Goal: Task Accomplishment & Management: Manage account settings

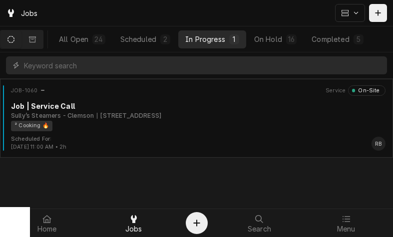
click at [288, 123] on div "² Cooking 🔥" at bounding box center [194, 126] width 367 height 10
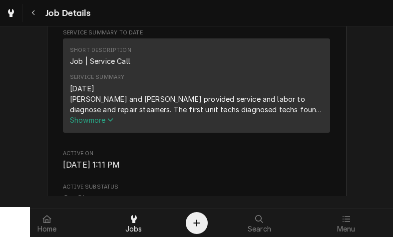
scroll to position [344, 0]
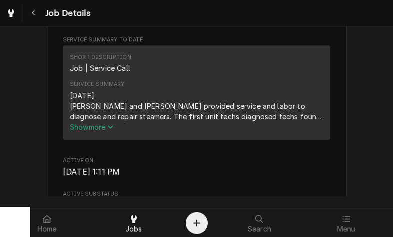
click at [285, 108] on div "[DATE] [PERSON_NAME] and [PERSON_NAME] provided service and labor to diagnose a…" at bounding box center [196, 105] width 253 height 31
click at [84, 131] on span "Show more" at bounding box center [92, 127] width 44 height 8
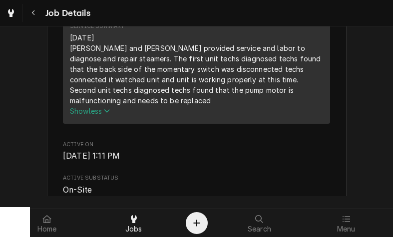
scroll to position [402, 0]
click at [294, 72] on div "[DATE] [PERSON_NAME] and [PERSON_NAME] provided service and labor to diagnose a…" at bounding box center [196, 68] width 253 height 73
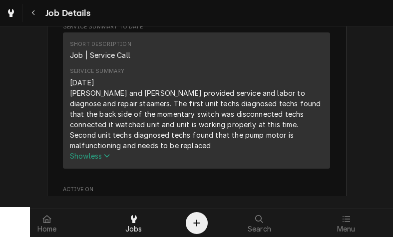
click at [286, 64] on div "Short Description Job | Service Call" at bounding box center [196, 50] width 253 height 27
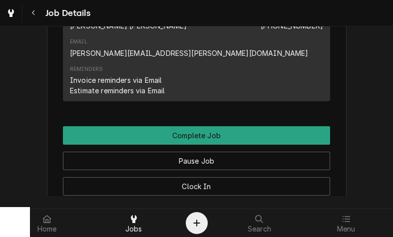
scroll to position [1118, 0]
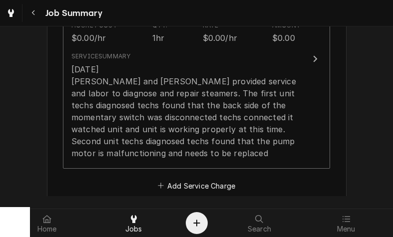
click at [283, 127] on div "[DATE] [PERSON_NAME] and [PERSON_NAME] provided service and labor to diagnose a…" at bounding box center [185, 111] width 229 height 96
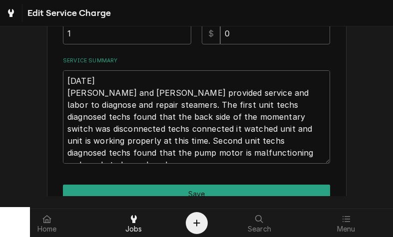
scroll to position [304, 0]
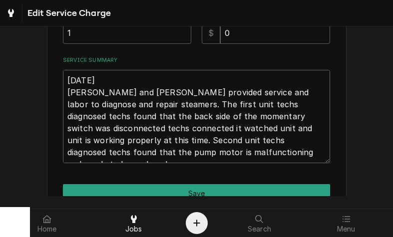
click at [286, 150] on textarea "[DATE] [PERSON_NAME] and [PERSON_NAME] provided service and labor to diagnose a…" at bounding box center [196, 116] width 267 height 93
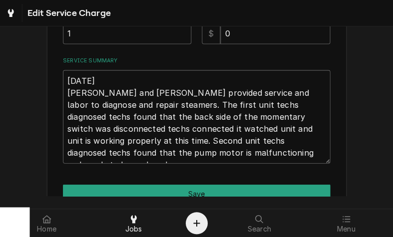
type textarea "x"
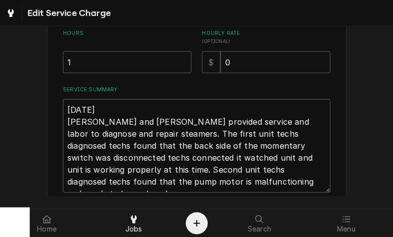
scroll to position [275, 0]
type textarea "[DATE] [PERSON_NAME] and [PERSON_NAME] provided service and labor to diagnose a…"
click at [89, 63] on input "1" at bounding box center [127, 62] width 128 height 22
type textarea "x"
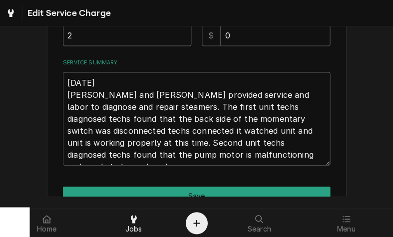
scroll to position [307, 0]
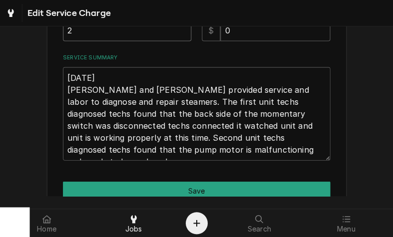
type input "2"
click at [263, 154] on textarea "[DATE] [PERSON_NAME] and [PERSON_NAME] provided service and labor to diagnose a…" at bounding box center [196, 113] width 267 height 93
type textarea "x"
type textarea "[DATE] [PERSON_NAME] and [PERSON_NAME] provided service and labor to diagnose a…"
type textarea "x"
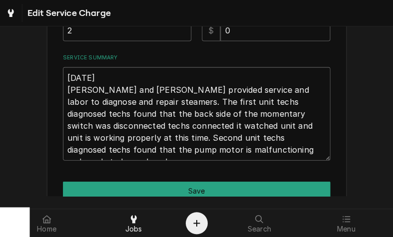
type textarea "[DATE] [PERSON_NAME] and [PERSON_NAME] provided service and labor to diagnose a…"
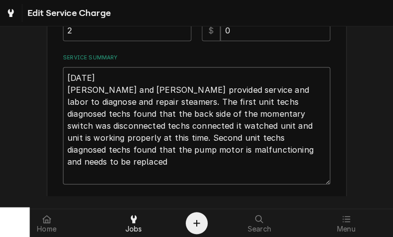
type textarea "x"
type textarea "9/9/25 Ray and Izzy provided service and labor to diagnose and repair steamers.…"
type textarea "x"
type textarea "9/9/25 Ray and Izzy provided service and labor to diagnose and repair steamers.…"
type textarea "x"
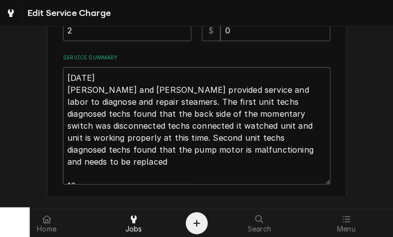
type textarea "9/9/25 Ray and Izzy provided service and labor to diagnose and repair steamers.…"
type textarea "x"
type textarea "9/9/25 Ray and Izzy provided service and labor to diagnose and repair steamers.…"
type textarea "x"
type textarea "9/9/25 Ray and Izzy provided service and labor to diagnose and repair steamers.…"
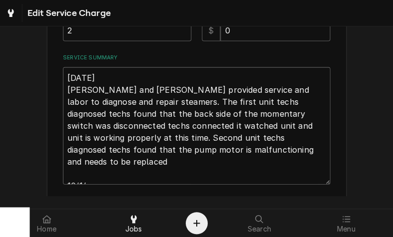
type textarea "x"
type textarea "9/9/25 Ray and Izzy provided service and labor to diagnose and repair steamers.…"
type textarea "x"
type textarea "9/9/25 Ray and Izzy provided service and labor to diagnose and repair steamers.…"
type textarea "x"
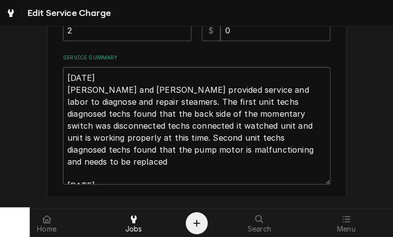
type textarea "9/9/25 Ray and Izzy provided service and labor to diagnose and repair steamers.…"
type textarea "x"
type textarea "9/9/25 Ray and Izzy provided service and labor to diagnose and repair steamers.…"
type textarea "x"
type textarea "9/9/25 Ray and Izzy provided service and labor to diagnose and repair steamers.…"
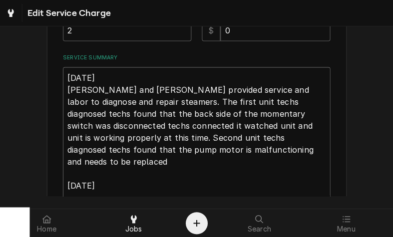
scroll to position [312, 0]
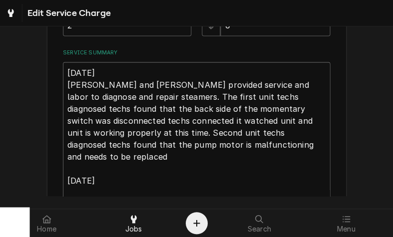
type textarea "x"
type textarea "9/9/25 Ray and Izzy provided service and labor to diagnose and repair steamers.…"
type textarea "x"
type textarea "9/9/25 Ray and Izzy provided service and labor to diagnose and repair steamers.…"
type textarea "x"
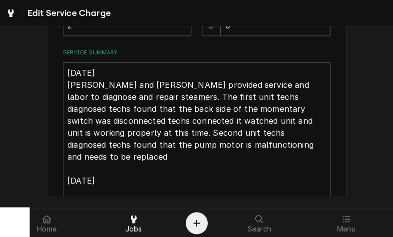
type textarea "9/9/25 Ray and Izzy provided service and labor to diagnose and repair steamers.…"
type textarea "x"
type textarea "9/9/25 Ray and Izzy provided service and labor to diagnose and repair steamers.…"
type textarea "x"
type textarea "9/9/25 Ray and Izzy provided service and labor to diagnose and repair steamers.…"
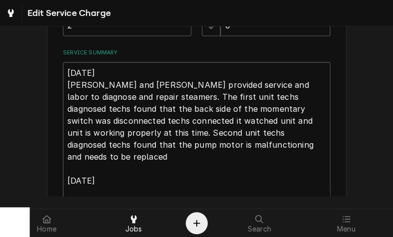
type textarea "x"
type textarea "9/9/25 Ray and Izzy provided service and labor to diagnose and repair steamers.…"
type textarea "x"
type textarea "9/9/25 Ray and Izzy provided service and labor to diagnose and repair steamers.…"
type textarea "x"
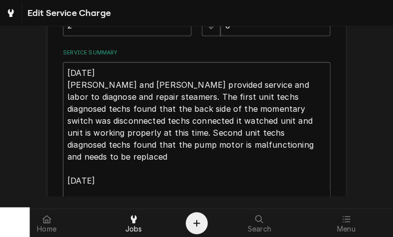
type textarea "9/9/25 Ray and Izzy provided service and labor to diagnose and repair steamers.…"
type textarea "x"
type textarea "9/9/25 Ray and Izzy provided service and labor to diagnose and repair steamers.…"
type textarea "x"
type textarea "9/9/25 Ray and Izzy provided service and labor to diagnose and repair steamers.…"
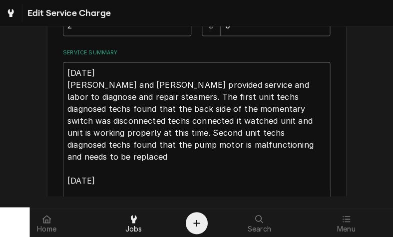
type textarea "x"
type textarea "9/9/25 Ray and Izzy provided service and labor to diagnose and repair steamers.…"
type textarea "x"
type textarea "9/9/25 Ray and Izzy provided service and labor to diagnose and repair steamers.…"
type textarea "x"
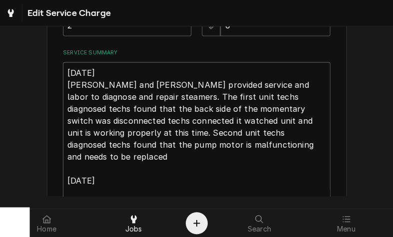
type textarea "9/9/25 Ray and Izzy provided service and labor to diagnose and repair steamers.…"
type textarea "x"
type textarea "9/9/25 Ray and Izzy provided service and labor to diagnose and repair steamers.…"
type textarea "x"
type textarea "9/9/25 Ray and Izzy provided service and labor to diagnose and repair steamers.…"
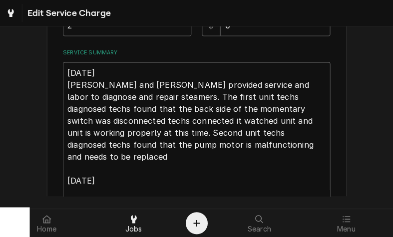
type textarea "x"
type textarea "9/9/25 Ray and Izzy provided service and labor to diagnose and repair steamers.…"
type textarea "x"
type textarea "9/9/25 Ray and Izzy provided service and labor to diagnose and repair steamers.…"
type textarea "x"
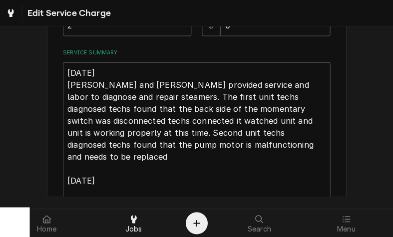
type textarea "9/9/25 Ray and Izzy provided service and labor to diagnose and repair steamers.…"
type textarea "x"
type textarea "9/9/25 Ray and Izzy provided service and labor to diagnose and repair steamers.…"
type textarea "x"
type textarea "9/9/25 Ray and Izzy provided service and labor to diagnose and repair steamers.…"
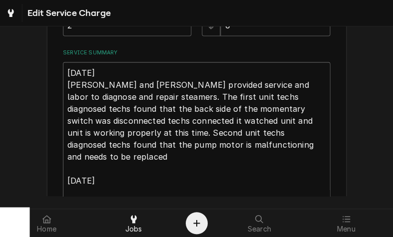
type textarea "x"
type textarea "9/9/25 Ray and Izzy provided service and labor to diagnose and repair steamers.…"
type textarea "x"
type textarea "9/9/25 Ray and Izzy provided service and labor to diagnose and repair steamers.…"
type textarea "x"
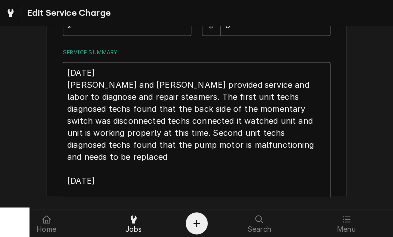
type textarea "9/9/25 Ray and Izzy provided service and labor to diagnose and repair steamers.…"
type textarea "x"
type textarea "9/9/25 Ray and Izzy provided service and labor to diagnose and repair steamers.…"
type textarea "x"
type textarea "9/9/25 Ray and Izzy provided service and labor to diagnose and repair steamers.…"
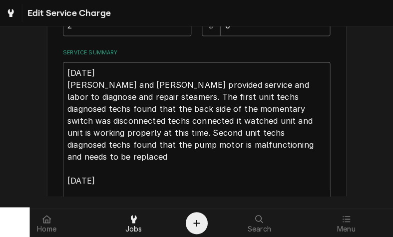
type textarea "x"
type textarea "9/9/25 Ray and Izzy provided service and labor to diagnose and repair steamers.…"
type textarea "x"
type textarea "9/9/25 Ray and Izzy provided service and labor to diagnose and repair steamers.…"
type textarea "x"
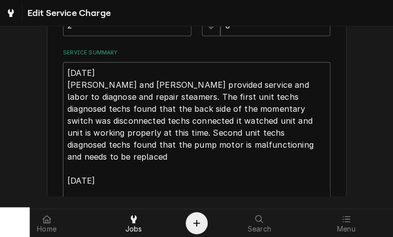
type textarea "9/9/25 Ray and Izzy provided service and labor to diagnose and repair steamers.…"
type textarea "x"
type textarea "9/9/25 Ray and Izzy provided service and labor to diagnose and repair steamers.…"
type textarea "x"
type textarea "9/9/25 Ray and Izzy provided service and labor to diagnose and repair steamers.…"
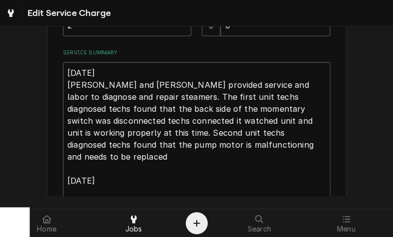
type textarea "x"
type textarea "9/9/25 Ray and Izzy provided service and labor to diagnose and repair steamers.…"
type textarea "x"
type textarea "9/9/25 Ray and Izzy provided service and labor to diagnose and repair steamers.…"
type textarea "x"
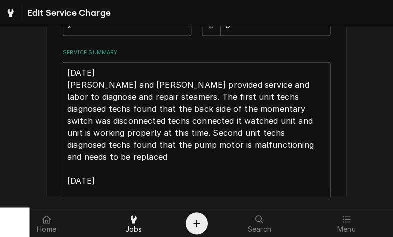
type textarea "9/9/25 Ray and Izzy provided service and labor to diagnose and repair steamers.…"
type textarea "x"
type textarea "9/9/25 Ray and Izzy provided service and labor to diagnose and repair steamers.…"
type textarea "x"
type textarea "9/9/25 Ray and Izzy provided service and labor to diagnose and repair steamers.…"
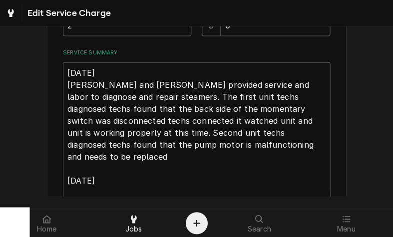
type textarea "x"
type textarea "9/9/25 Ray and Izzy provided service and labor to diagnose and repair steamers.…"
type textarea "x"
type textarea "9/9/25 Ray and Izzy provided service and labor to diagnose and repair steamers.…"
type textarea "x"
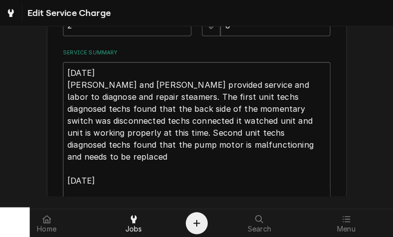
type textarea "9/9/25 Ray and Izzy provided service and labor to diagnose and repair steamers.…"
type textarea "x"
type textarea "9/9/25 Ray and Izzy provided service and labor to diagnose and repair steamers.…"
type textarea "x"
type textarea "9/9/25 Ray and Izzy provided service and labor to diagnose and repair steamers.…"
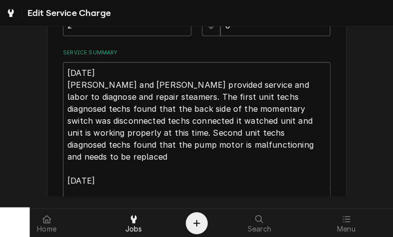
type textarea "x"
type textarea "9/9/25 Ray and Izzy provided service and labor to diagnose and repair steamers.…"
type textarea "x"
type textarea "9/9/25 Ray and Izzy provided service and labor to diagnose and repair steamers.…"
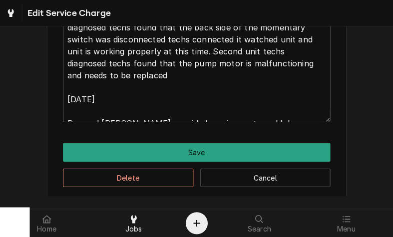
scroll to position [394, 0]
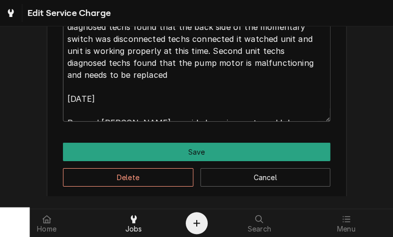
type textarea "x"
type textarea "9/9/25 Ray and Izzy provided service and labor to diagnose and repair steamers.…"
type textarea "x"
type textarea "9/9/25 Ray and Izzy provided service and labor to diagnose and repair steamers.…"
type textarea "x"
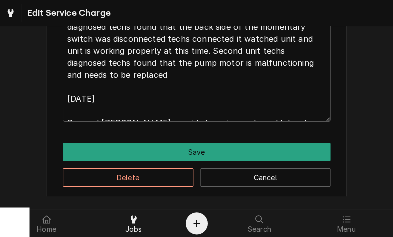
type textarea "9/9/25 Ray and Izzy provided service and labor to diagnose and repair steamers.…"
type textarea "x"
type textarea "9/9/25 Ray and Izzy provided service and labor to diagnose and repair steamers.…"
type textarea "x"
type textarea "9/9/25 Ray and Izzy provided service and labor to diagnose and repair steamers.…"
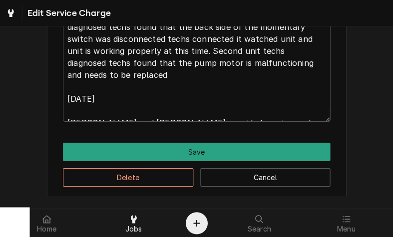
type textarea "x"
type textarea "9/9/25 Ray and Izzy provided service and labor to diagnose and repair steamers.…"
type textarea "x"
type textarea "9/9/25 Ray and Izzy provided service and labor to diagnose and repair steamers.…"
type textarea "x"
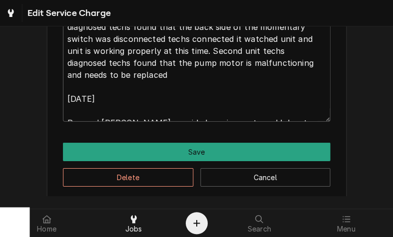
type textarea "9/9/25 Ray and Izzy provided service and labor to diagnose and repair steamers.…"
type textarea "x"
type textarea "9/9/25 Ray and Izzy provided service and labor to diagnose and repair steamers.…"
type textarea "x"
type textarea "9/9/25 Ray and Izzy provided service and labor to diagnose and repair steamers.…"
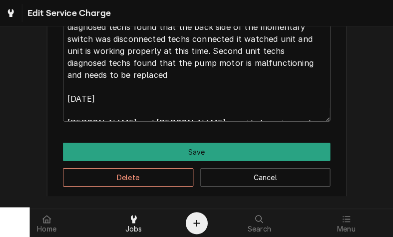
type textarea "x"
type textarea "9/9/25 Ray and Izzy provided service and labor to diagnose and repair steamers.…"
type textarea "x"
type textarea "9/9/25 Ray and Izzy provided service and labor to diagnose and repair steamers.…"
type textarea "x"
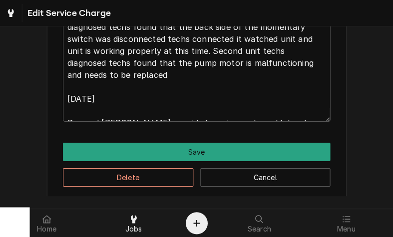
type textarea "9/9/25 Ray and Izzy provided service and labor to diagnose and repair steamers.…"
type textarea "x"
type textarea "9/9/25 Ray and Izzy provided service and labor to diagnose and repair steamers.…"
type textarea "x"
type textarea "9/9/25 Ray and Izzy provided service and labor to diagnose and repair steamers.…"
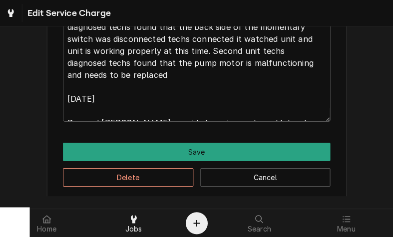
type textarea "x"
type textarea "9/9/25 Ray and Izzy provided service and labor to diagnose and repair steamers.…"
type textarea "x"
type textarea "9/9/25 Ray and Izzy provided service and labor to diagnose and repair steamers.…"
type textarea "x"
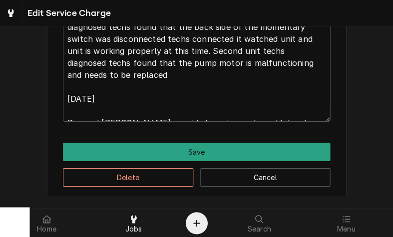
type textarea "9/9/25 Ray and Izzy provided service and labor to diagnose and repair steamers.…"
type textarea "x"
type textarea "9/9/25 Ray and Izzy provided service and labor to diagnose and repair steamers.…"
type textarea "x"
type textarea "9/9/25 Ray and Izzy provided service and labor to diagnose and repair steamers.…"
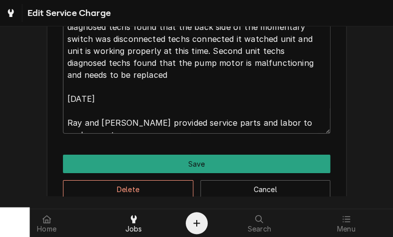
type textarea "x"
type textarea "9/9/25 Ray and Izzy provided service and labor to diagnose and repair steamers.…"
type textarea "x"
type textarea "9/9/25 Ray and Izzy provided service and labor to diagnose and repair steamers.…"
type textarea "x"
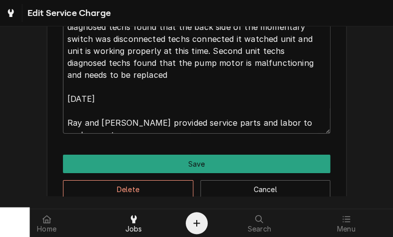
type textarea "9/9/25 Ray and Izzy provided service and labor to diagnose and repair steamers.…"
type textarea "x"
type textarea "9/9/25 Ray and Izzy provided service and labor to diagnose and repair steamers.…"
type textarea "x"
type textarea "9/9/25 Ray and Izzy provided service and labor to diagnose and repair steamers.…"
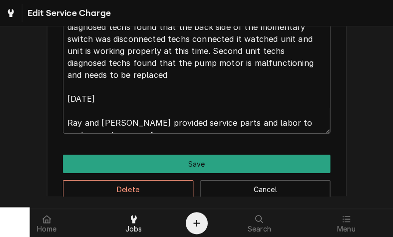
type textarea "x"
type textarea "9/9/25 Ray and Izzy provided service and labor to diagnose and repair steamers.…"
type textarea "x"
type textarea "9/9/25 Ray and Izzy provided service and labor to diagnose and repair steamers.…"
type textarea "x"
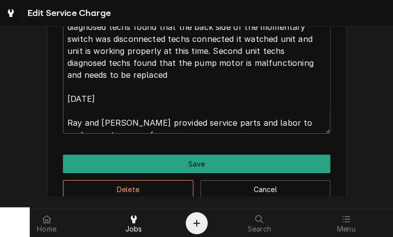
type textarea "9/9/25 Ray and Izzy provided service and labor to diagnose and repair steamers.…"
type textarea "x"
type textarea "9/9/25 Ray and Izzy provided service and labor to diagnose and repair steamers.…"
type textarea "x"
type textarea "9/9/25 Ray and Izzy provided service and labor to diagnose and repair steamers.…"
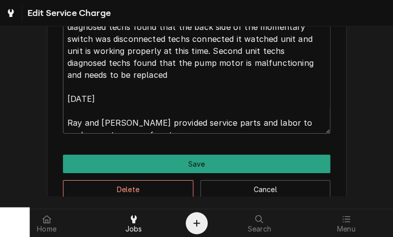
type textarea "x"
type textarea "9/9/25 Ray and Izzy provided service and labor to diagnose and repair steamers.…"
type textarea "x"
type textarea "9/9/25 Ray and Izzy provided service and labor to diagnose and repair steamers.…"
type textarea "x"
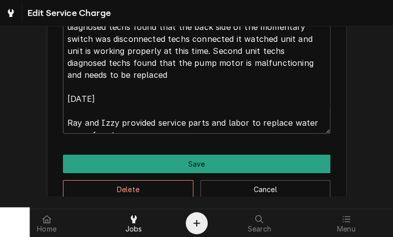
type textarea "9/9/25 Ray and Izzy provided service and labor to diagnose and repair steamers.…"
type textarea "x"
type textarea "9/9/25 Ray and Izzy provided service and labor to diagnose and repair steamers.…"
type textarea "x"
type textarea "9/9/25 Ray and Izzy provided service and labor to diagnose and repair steamers.…"
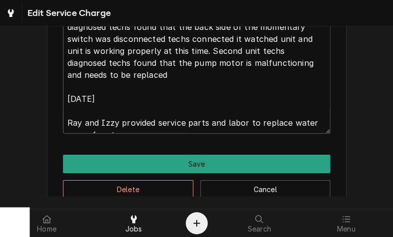
type textarea "x"
type textarea "9/9/25 Ray and Izzy provided service and labor to diagnose and repair steamers.…"
type textarea "x"
type textarea "9/9/25 Ray and Izzy provided service and labor to diagnose and repair steamers.…"
type textarea "x"
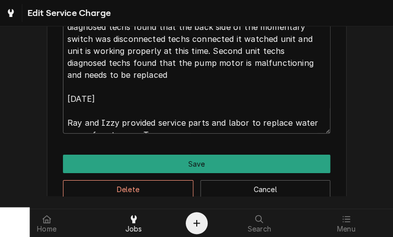
type textarea "9/9/25 Ray and Izzy provided service and labor to diagnose and repair steamers.…"
type textarea "x"
type textarea "9/9/25 Ray and Izzy provided service and labor to diagnose and repair steamers.…"
type textarea "x"
type textarea "9/9/25 Ray and Izzy provided service and labor to diagnose and repair steamers.…"
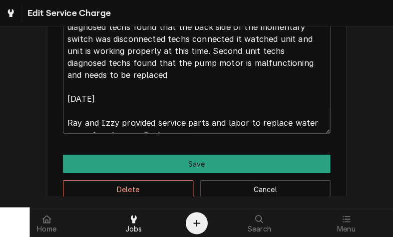
type textarea "x"
type textarea "9/9/25 Ray and Izzy provided service and labor to diagnose and repair steamers.…"
type textarea "x"
type textarea "9/9/25 Ray and Izzy provided service and labor to diagnose and repair steamers.…"
type textarea "x"
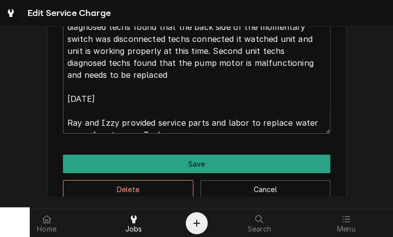
type textarea "9/9/25 Ray and Izzy provided service and labor to diagnose and repair steamers.…"
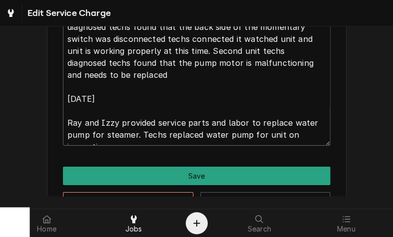
click at [276, 122] on textarea "9/9/25 Ray and Izzy provided service and labor to diagnose and repair steamers.…" at bounding box center [196, 63] width 267 height 165
click at [175, 142] on textarea "9/9/25 Ray and Izzy provided service and labor to diagnose and repair steamers.…" at bounding box center [196, 63] width 267 height 165
click at [274, 124] on textarea "9/9/25 Ray and Izzy provided service and labor to diagnose and repair steamers.…" at bounding box center [196, 63] width 267 height 165
click at [190, 137] on textarea "9/9/25 Ray and Izzy provided service and labor to diagnose and repair steamers.…" at bounding box center [196, 63] width 267 height 165
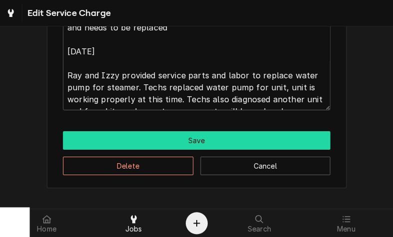
click at [287, 138] on button "Save" at bounding box center [196, 140] width 267 height 18
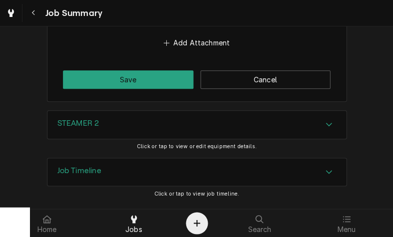
scroll to position [859, 0]
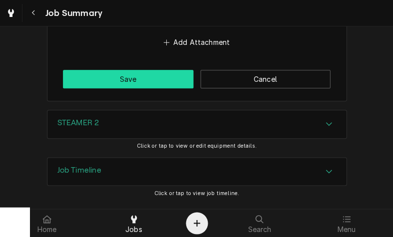
click at [143, 75] on button "Save" at bounding box center [128, 79] width 130 height 18
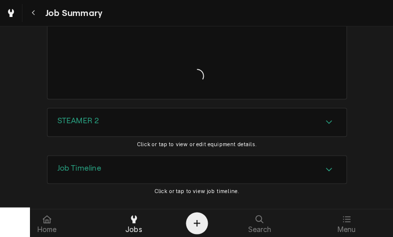
scroll to position [880, 0]
click at [328, 119] on icon "Accordion Header" at bounding box center [328, 123] width 7 height 8
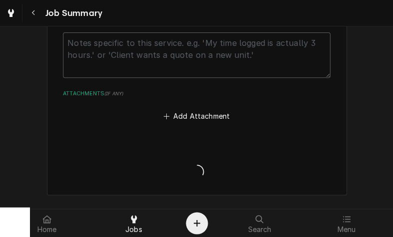
scroll to position [782, 0]
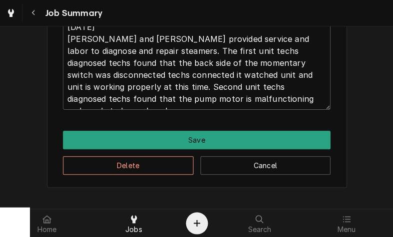
scroll to position [357, 0]
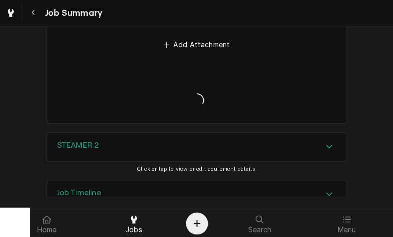
scroll to position [849, 0]
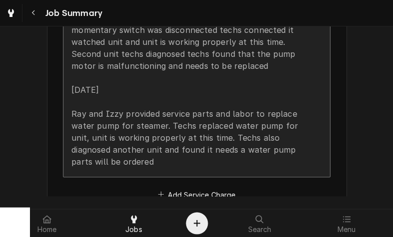
click at [299, 138] on div "[DATE] [PERSON_NAME] and [PERSON_NAME] provided service and labor to diagnose a…" at bounding box center [185, 72] width 229 height 192
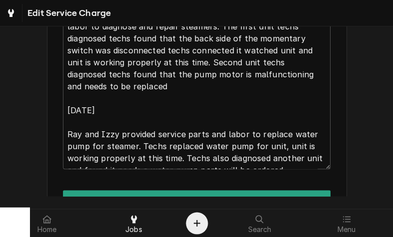
scroll to position [398, 0]
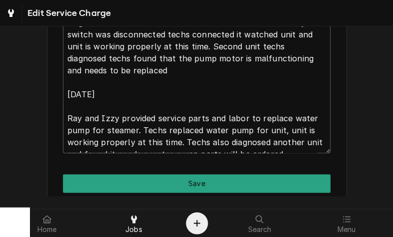
click at [77, 105] on textarea "[DATE] [PERSON_NAME] and [PERSON_NAME] provided service and labor to diagnose a…" at bounding box center [196, 64] width 267 height 177
click at [76, 110] on textarea "[DATE] [PERSON_NAME] and [PERSON_NAME] provided service and labor to diagnose a…" at bounding box center [196, 64] width 267 height 177
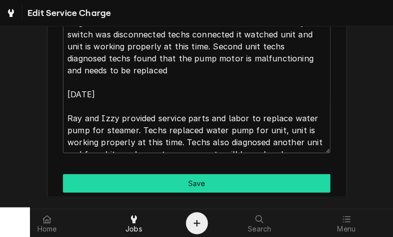
click at [303, 180] on button "Save" at bounding box center [196, 183] width 267 height 18
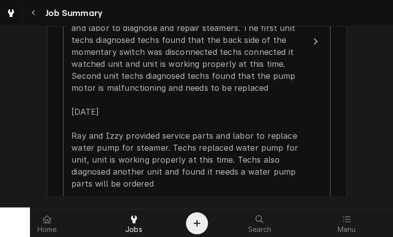
scroll to position [398, 0]
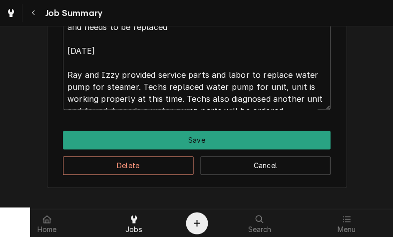
scroll to position [441, 0]
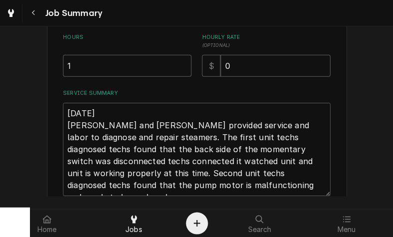
scroll to position [271, 0]
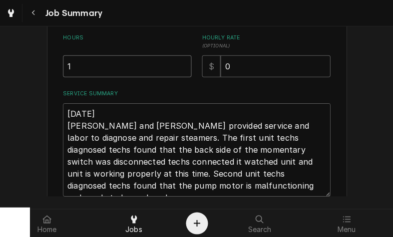
click at [82, 68] on input "1" at bounding box center [127, 66] width 128 height 22
type textarea "x"
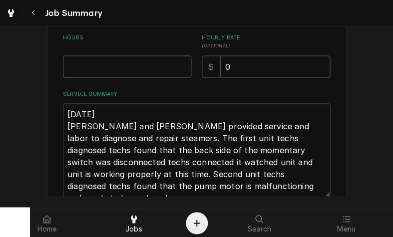
type textarea "x"
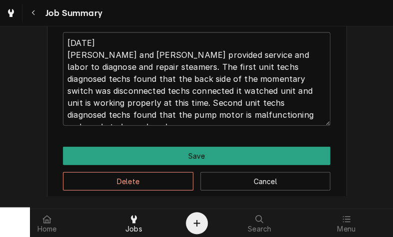
scroll to position [340, 0]
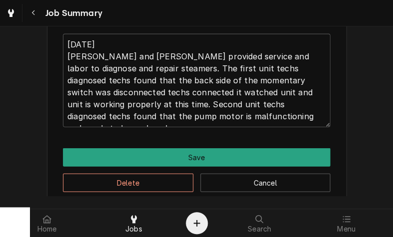
type input "2"
click at [299, 113] on textarea "[DATE] [PERSON_NAME] and [PERSON_NAME] provided service and labor to diagnose a…" at bounding box center [196, 80] width 267 height 93
type textarea "x"
type textarea "[DATE] [PERSON_NAME] and [PERSON_NAME] provided service and labor to diagnose a…"
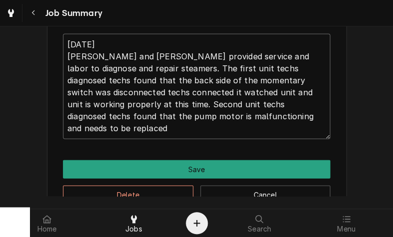
type textarea "x"
type textarea "[DATE] [PERSON_NAME] and [PERSON_NAME] provided service and labor to diagnose a…"
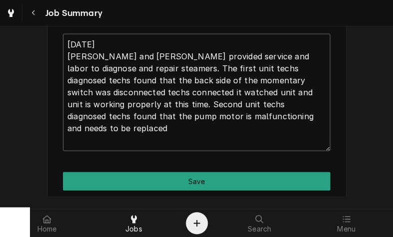
type textarea "x"
type textarea "9/9/25 Ray and Izzy provided service and labor to diagnose and repair steamers.…"
type textarea "x"
type textarea "9/9/25 Ray and Izzy provided service and labor to diagnose and repair steamers.…"
type textarea "x"
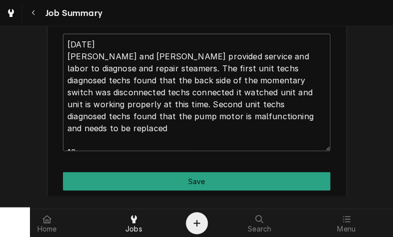
type textarea "9/9/25 Ray and Izzy provided service and labor to diagnose and repair steamers.…"
type textarea "x"
type textarea "9/9/25 Ray and Izzy provided service and labor to diagnose and repair steamers.…"
type textarea "x"
type textarea "9/9/25 Ray and Izzy provided service and labor to diagnose and repair steamers.…"
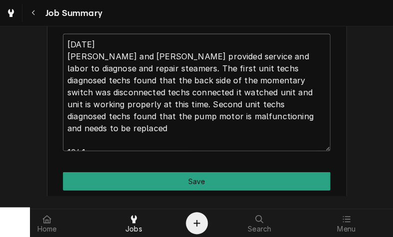
type textarea "x"
type textarea "9/9/25 Ray and Izzy provided service and labor to diagnose and repair steamers.…"
type textarea "x"
type textarea "9/9/25 Ray and Izzy provided service and labor to diagnose and repair steamers.…"
type textarea "x"
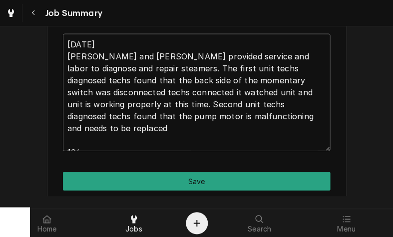
type textarea "9/9/25 Ray and Izzy provided service and labor to diagnose and repair steamers.…"
type textarea "x"
type textarea "9/9/25 Ray and Izzy provided service and labor to diagnose and repair steamers.…"
type textarea "x"
type textarea "9/9/25 Ray and Izzy provided service and labor to diagnose and repair steamers.…"
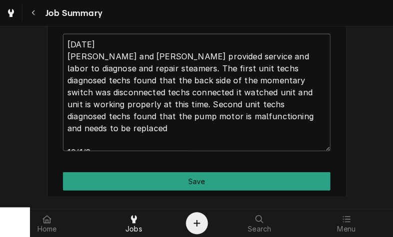
type textarea "x"
type textarea "9/9/25 Ray and Izzy provided service and labor to diagnose and repair steamers.…"
type textarea "x"
type textarea "9/9/25 Ray and Izzy provided service and labor to diagnose and repair steamers.…"
type textarea "x"
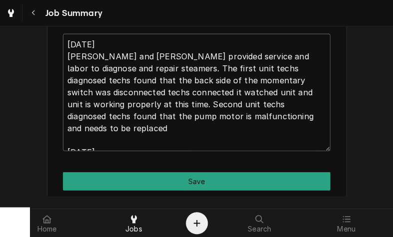
type textarea "9/9/25 Ray and Izzy provided service and labor to diagnose and repair steamers.…"
type textarea "x"
type textarea "9/9/25 Ray and Izzy provided service and labor to diagnose and repair steamers.…"
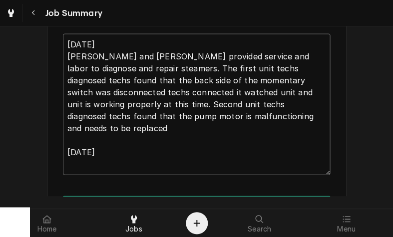
click at [81, 160] on textarea "9/9/25 Ray and Izzy provided service and labor to diagnose and repair steamers.…" at bounding box center [196, 104] width 267 height 141
click at [81, 164] on textarea "9/9/25 Ray and Izzy provided service and labor to diagnose and repair steamers.…" at bounding box center [196, 104] width 267 height 141
click at [83, 166] on textarea "9/9/25 Ray and Izzy provided service and labor to diagnose and repair steamers.…" at bounding box center [196, 104] width 267 height 141
click at [77, 163] on textarea "9/9/25 Ray and Izzy provided service and labor to diagnose and repair steamers.…" at bounding box center [196, 104] width 267 height 141
paste textarea "Ray and Izzy provided service parts and labor to replace water pump for steamer…"
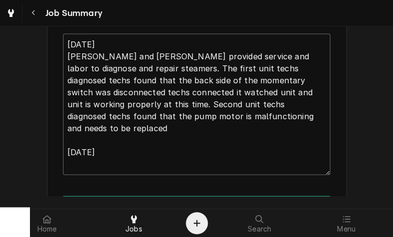
type textarea "x"
type textarea "9/9/25 Ray and Izzy provided service and labor to diagnose and repair steamers.…"
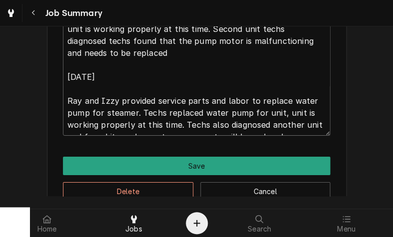
scroll to position [417, 0]
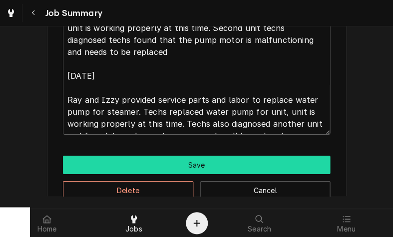
click at [243, 161] on button "Save" at bounding box center [196, 165] width 267 height 18
type textarea "x"
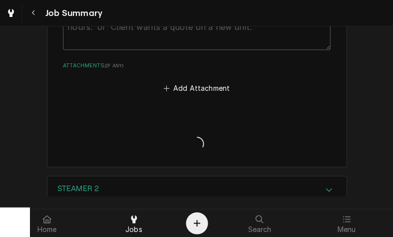
scroll to position [807, 0]
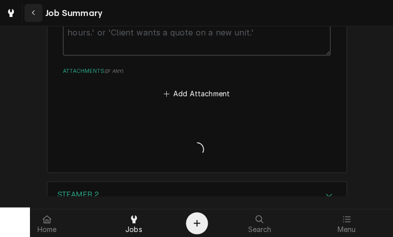
click at [34, 13] on icon "Navigate back" at bounding box center [33, 12] width 4 height 7
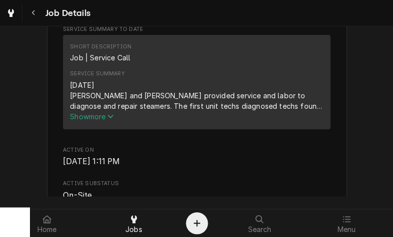
scroll to position [350, 0]
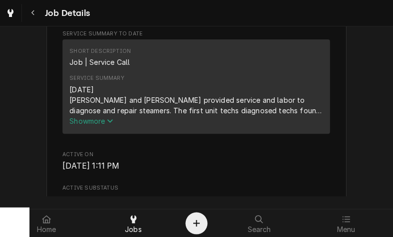
click at [110, 126] on button "Show more" at bounding box center [196, 121] width 253 height 10
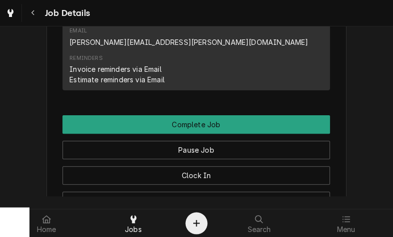
scroll to position [1129, 0]
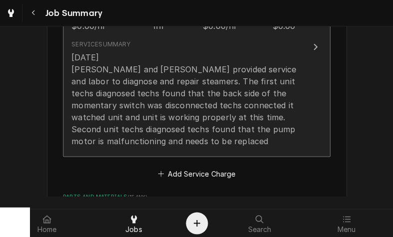
click at [269, 130] on div "9/9/25 Ray and Izzy provided service and labor to diagnose and repair steamers.…" at bounding box center [185, 99] width 229 height 96
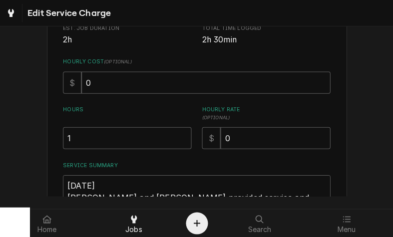
scroll to position [215, 0]
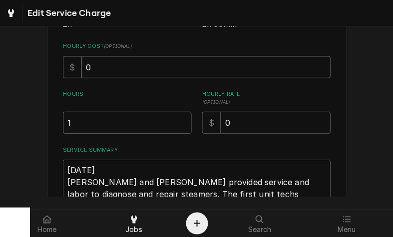
click at [91, 121] on input "1" at bounding box center [127, 122] width 128 height 22
type textarea "x"
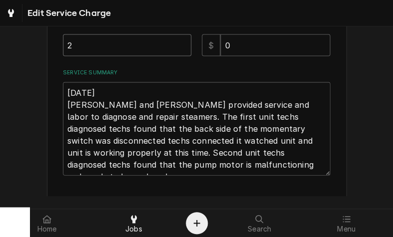
scroll to position [294, 0]
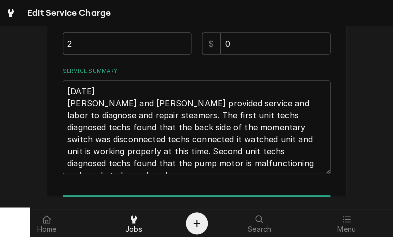
type input "2"
click at [298, 159] on textarea "9/9/25 Ray and Izzy provided service and labor to diagnose and repair steamers.…" at bounding box center [196, 126] width 267 height 93
type textarea "x"
type textarea "9/9/25 Ray and Izzy provided service and labor to diagnose and repair steamers.…"
type textarea "x"
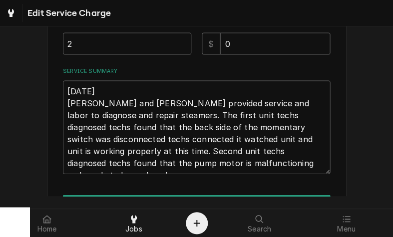
type textarea "9/9/25 Ray and Izzy provided service and labor to diagnose and repair steamers.…"
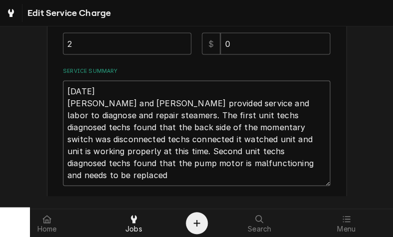
type textarea "x"
type textarea "9/9/25 Ray and Izzy provided service and labor to diagnose and repair steamers.…"
type textarea "x"
type textarea "9/9/25 Ray and Izzy provided service and labor to diagnose and repair steamers.…"
type textarea "x"
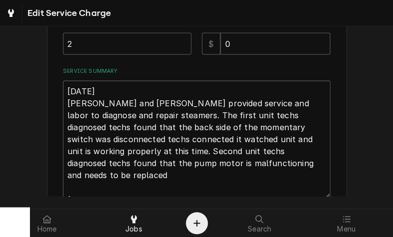
type textarea "9/9/25 Ray and Izzy provided service and labor to diagnose and repair steamers.…"
type textarea "x"
type textarea "9/9/25 Ray and Izzy provided service and labor to diagnose and repair steamers.…"
type textarea "x"
type textarea "9/9/25 Ray and Izzy provided service and labor to diagnose and repair steamers.…"
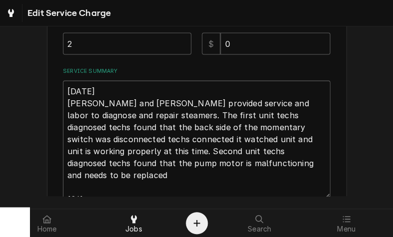
type textarea "x"
type textarea "9/9/25 Ray and Izzy provided service and labor to diagnose and repair steamers.…"
type textarea "x"
type textarea "9/9/25 Ray and Izzy provided service and labor to diagnose and repair steamers.…"
type textarea "x"
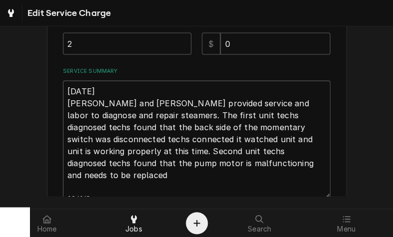
type textarea "9/9/25 Ray and Izzy provided service and labor to diagnose and repair steamers.…"
type textarea "x"
type textarea "9/9/25 Ray and Izzy provided service and labor to diagnose and repair steamers.…"
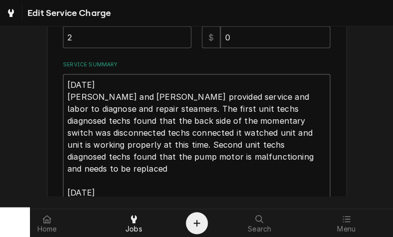
type textarea "x"
type textarea "9/9/25 Ray and Izzy provided service and labor to diagnose and repair steamers.…"
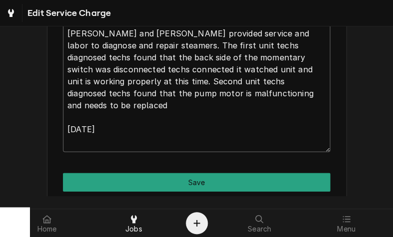
scroll to position [364, 0]
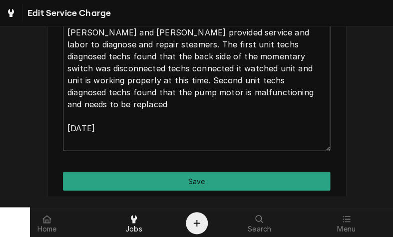
click at [75, 131] on textarea "9/9/25 Ray and Izzy provided service and labor to diagnose and repair steamers.…" at bounding box center [196, 80] width 267 height 141
click at [73, 142] on textarea "9/9/25 Ray and Izzy provided service and labor to diagnose and repair steamers.…" at bounding box center [196, 80] width 267 height 141
click at [73, 136] on textarea "9/9/25 Ray and Izzy provided service and labor to diagnose and repair steamers.…" at bounding box center [196, 80] width 267 height 141
paste textarea "Ray and Izzy provided service parts and labor to replace water pump for steamer…"
type textarea "x"
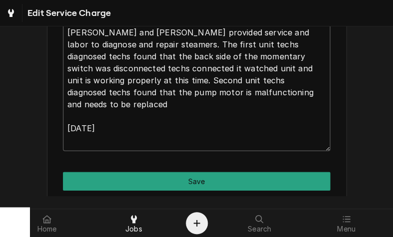
type textarea "[DATE] [PERSON_NAME] and [PERSON_NAME] provided service and labor to diagnose a…"
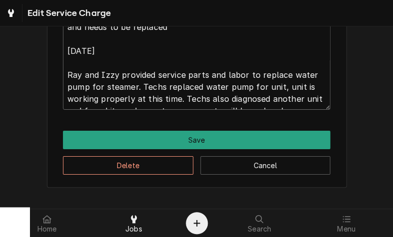
scroll to position [441, 0]
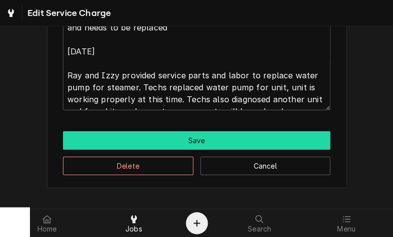
click at [86, 140] on button "Save" at bounding box center [196, 140] width 267 height 18
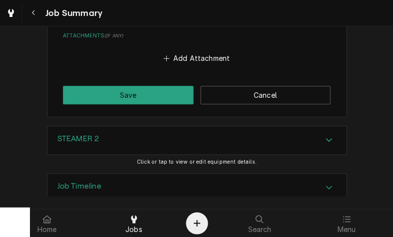
scroll to position [844, 0]
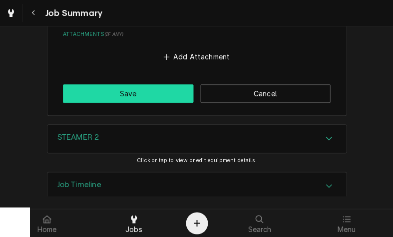
click at [79, 89] on button "Save" at bounding box center [128, 93] width 130 height 18
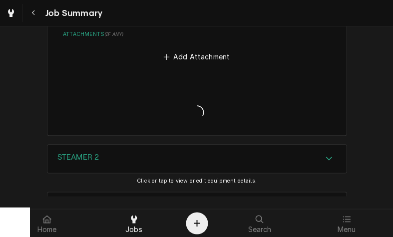
type textarea "x"
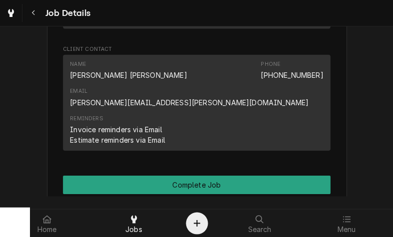
scroll to position [1028, 0]
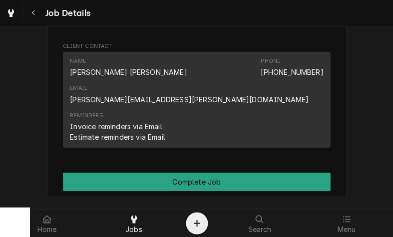
click at [322, 198] on button "Pause Job" at bounding box center [196, 207] width 267 height 18
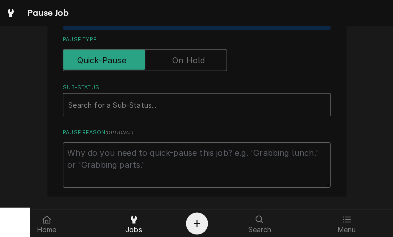
scroll to position [260, 0]
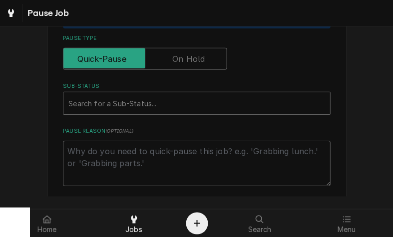
click at [211, 57] on input "Pause Type" at bounding box center [144, 59] width 155 height 22
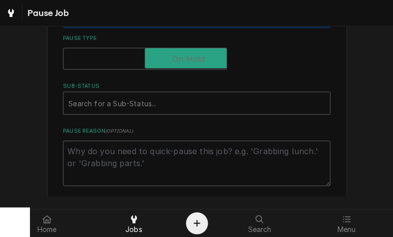
checkbox input "true"
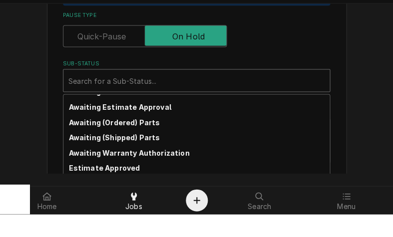
scroll to position [26, 0]
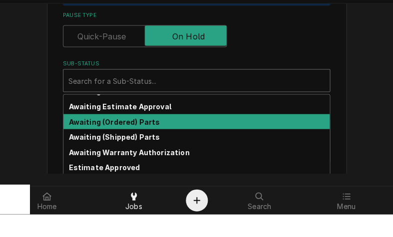
click at [77, 140] on strong "Awaiting (Ordered) Parts" at bounding box center [114, 144] width 91 height 8
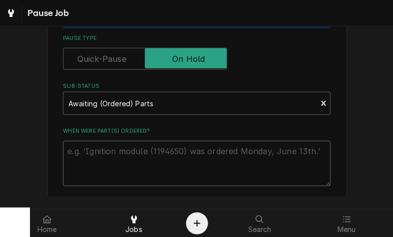
click at [90, 149] on textarea "When were part(s) ordered?" at bounding box center [196, 163] width 267 height 45
type textarea "x"
type textarea "R"
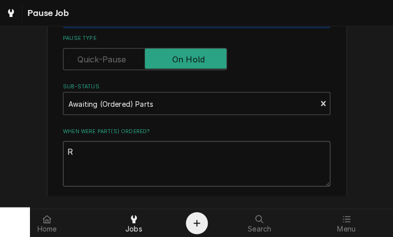
type textarea "x"
type textarea "Ri"
type textarea "x"
type textarea "Ric"
type textarea "x"
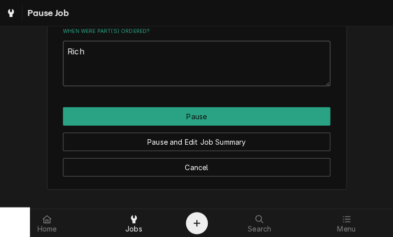
scroll to position [358, 0]
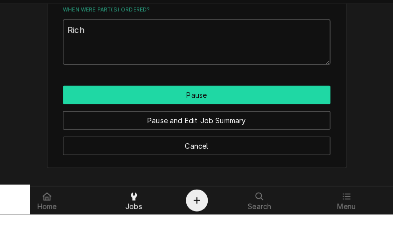
type textarea "Rich"
click at [79, 108] on button "Pause" at bounding box center [196, 117] width 267 height 18
type textarea "x"
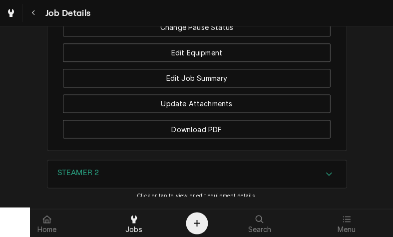
scroll to position [1280, 0]
